Goal: Find specific page/section: Find specific page/section

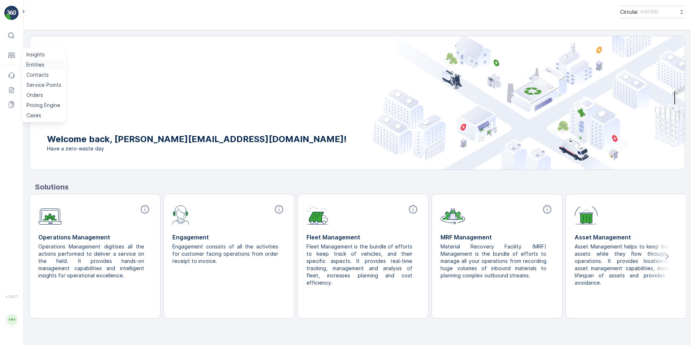
click at [33, 65] on p "Entities" at bounding box center [35, 64] width 18 height 7
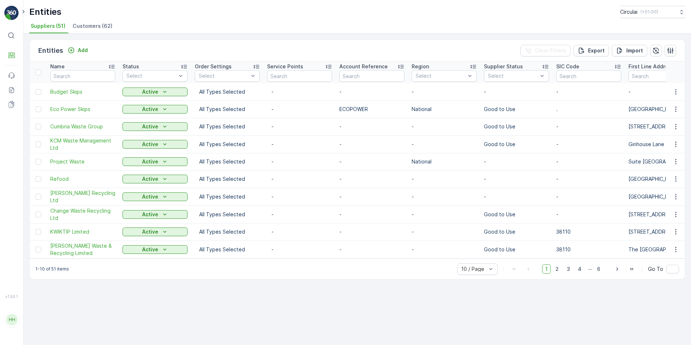
click at [105, 27] on span "Customers (62)" at bounding box center [93, 25] width 40 height 7
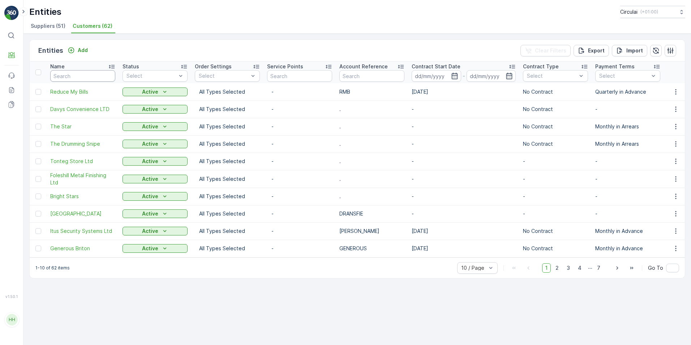
click at [75, 79] on input "text" at bounding box center [82, 76] width 65 height 12
paste input "[PERSON_NAME] & Toplis Limited"
type input "[PERSON_NAME] & Toplis Limited"
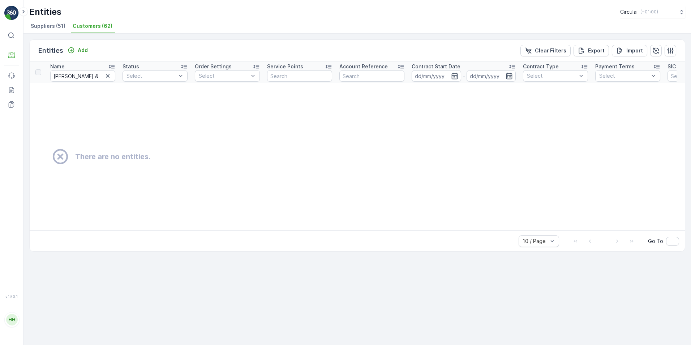
click at [103, 76] on input "[PERSON_NAME] & Toplis Limited" at bounding box center [82, 76] width 65 height 12
type input "[PERSON_NAME] & Toplis"
click at [93, 76] on input "[PERSON_NAME] & Toplis" at bounding box center [82, 76] width 65 height 12
type input "[PERSON_NAME]"
click at [91, 76] on input "[PERSON_NAME]" at bounding box center [82, 76] width 65 height 12
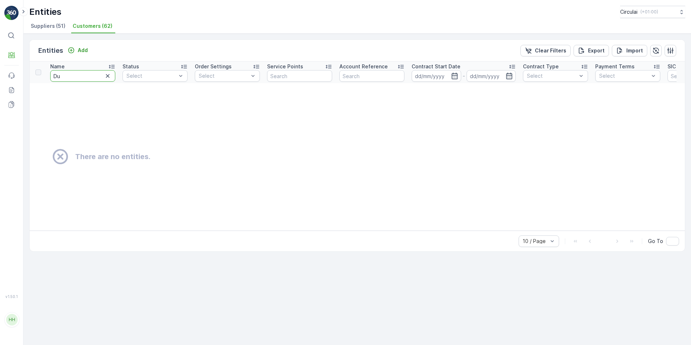
type input "D"
